Goal: Navigation & Orientation: Find specific page/section

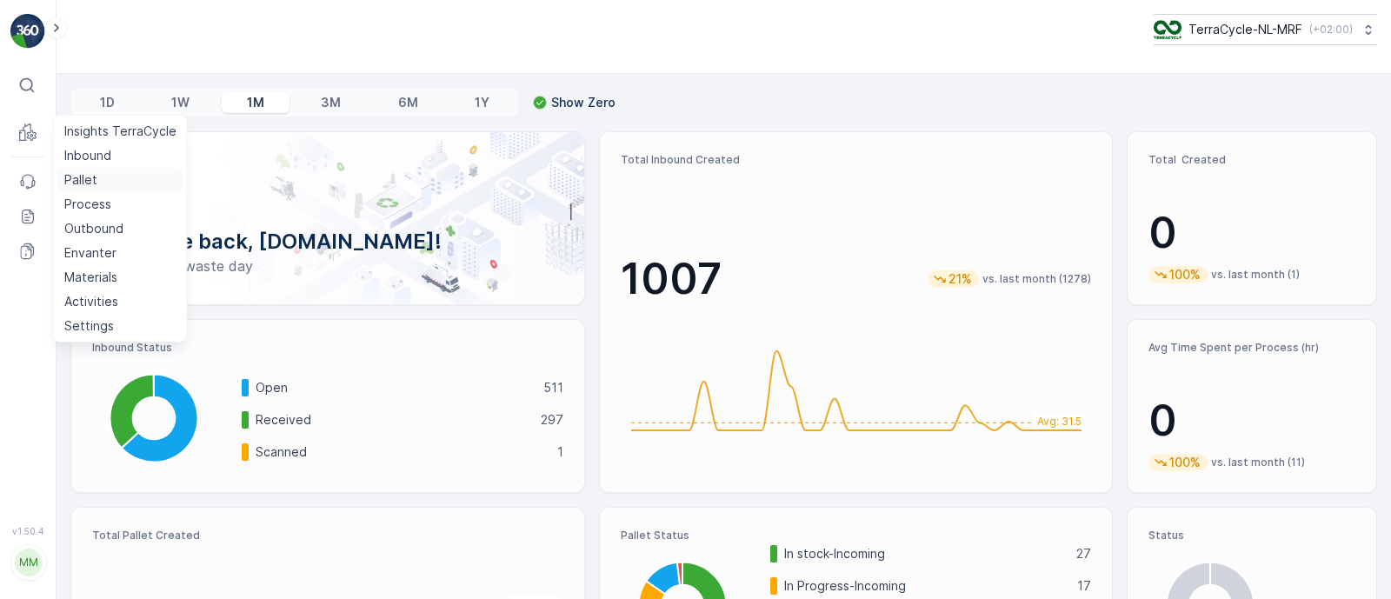
click at [83, 176] on p "Pallet" at bounding box center [80, 179] width 33 height 17
